Goal: Information Seeking & Learning: Learn about a topic

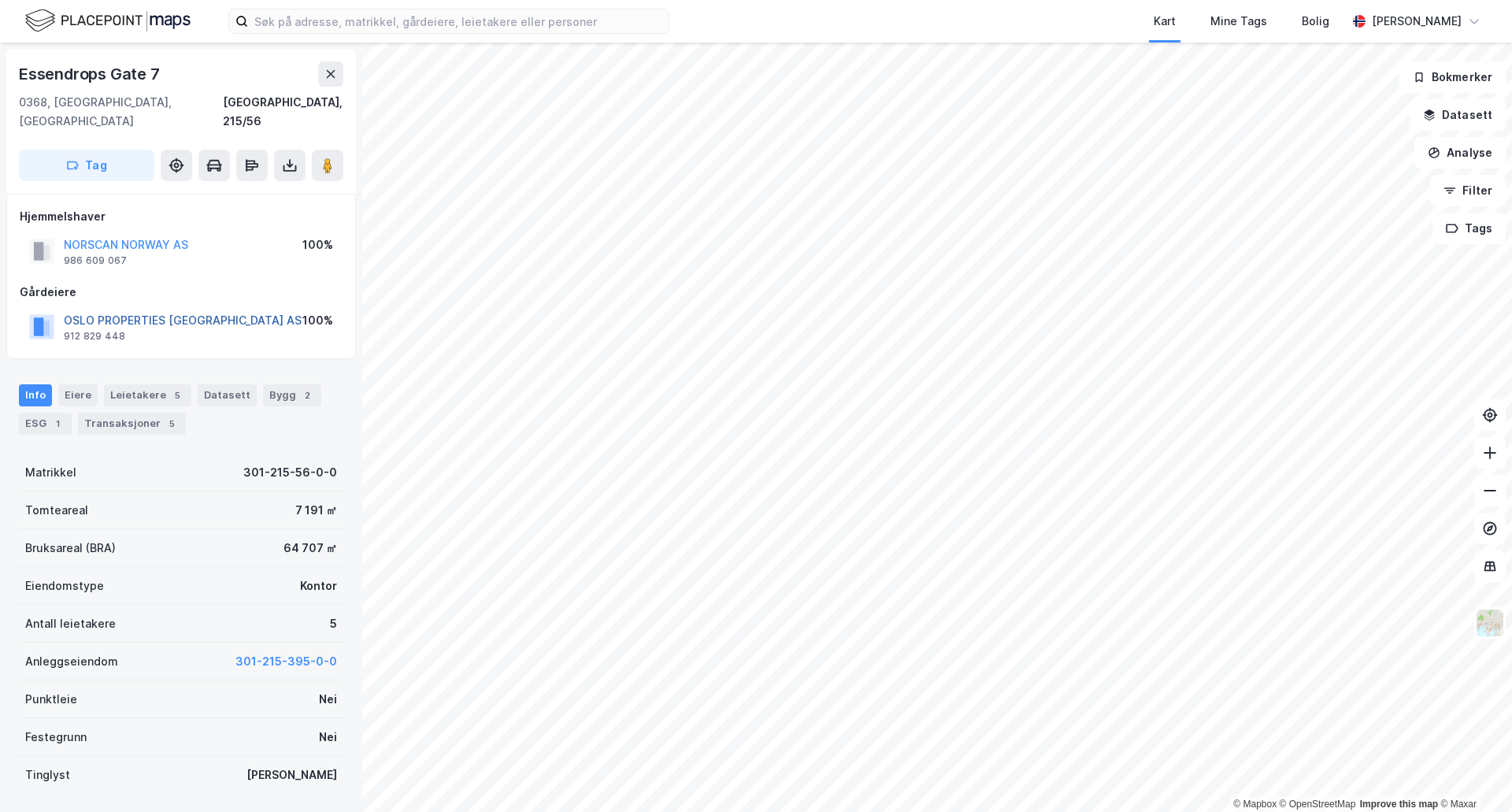
click at [0, 0] on button "OSLO PROPERTIES NORWAY AS" at bounding box center [0, 0] width 0 height 0
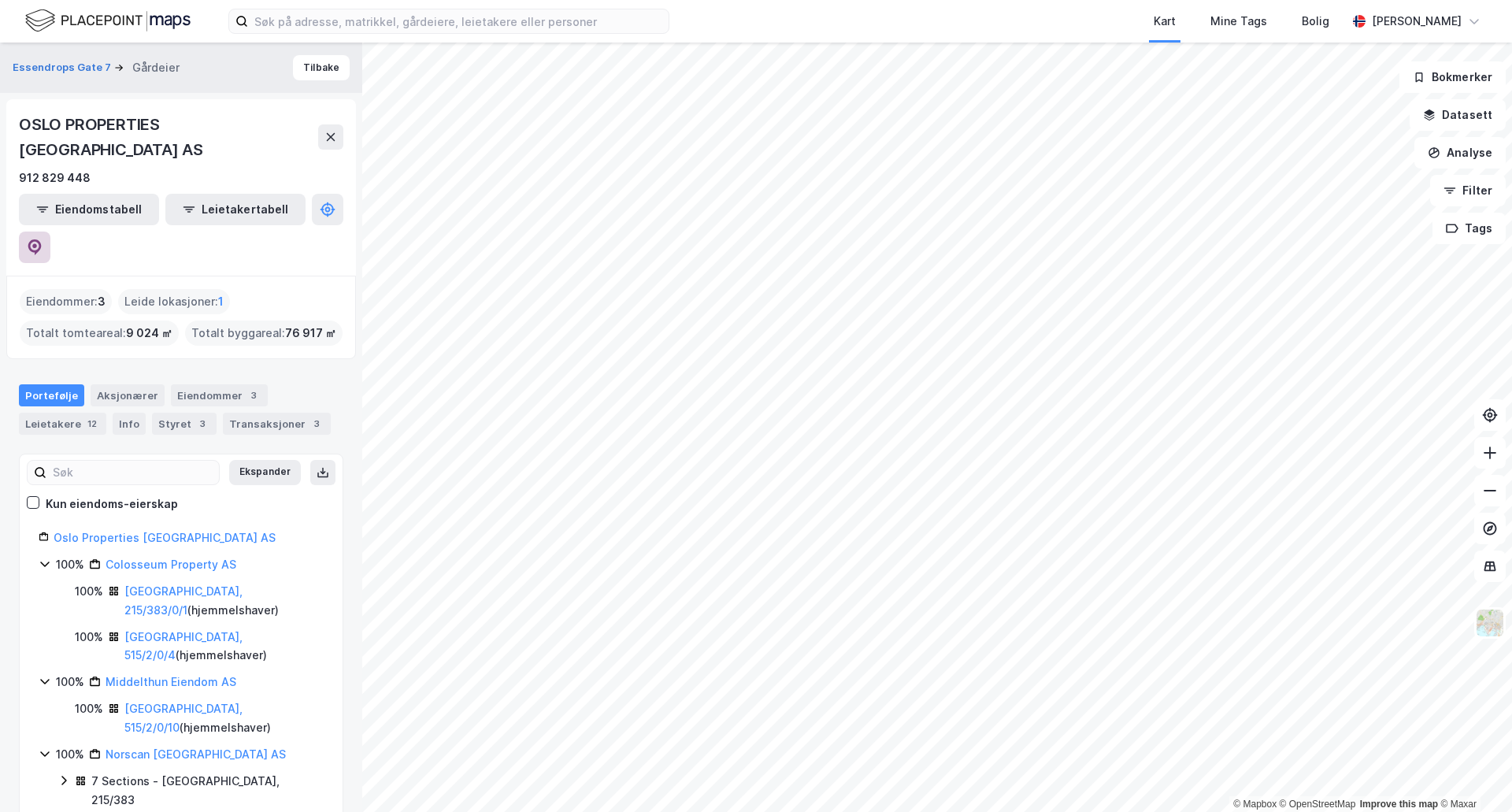
click at [51, 232] on button at bounding box center [34, 248] width 31 height 31
